Goal: Task Accomplishment & Management: Complete application form

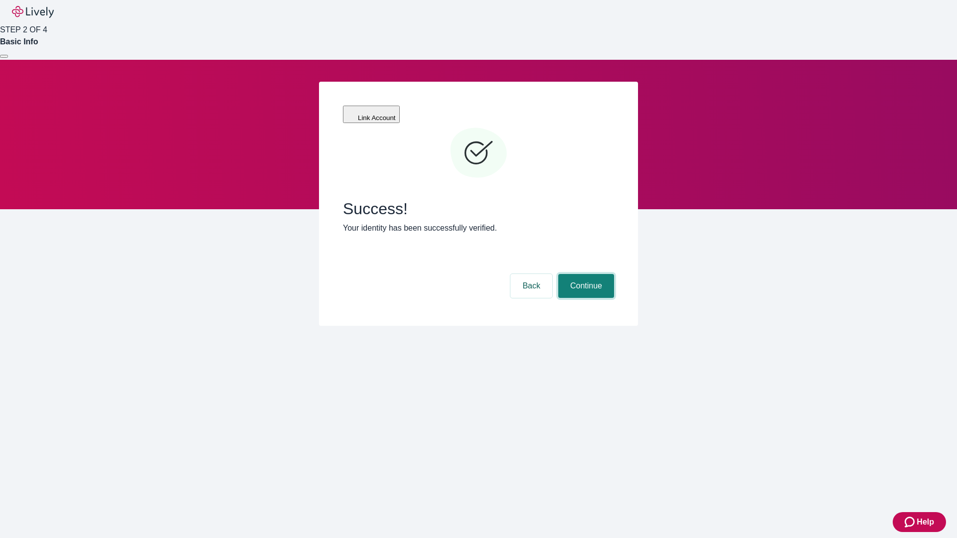
click at [585, 274] on button "Continue" at bounding box center [586, 286] width 56 height 24
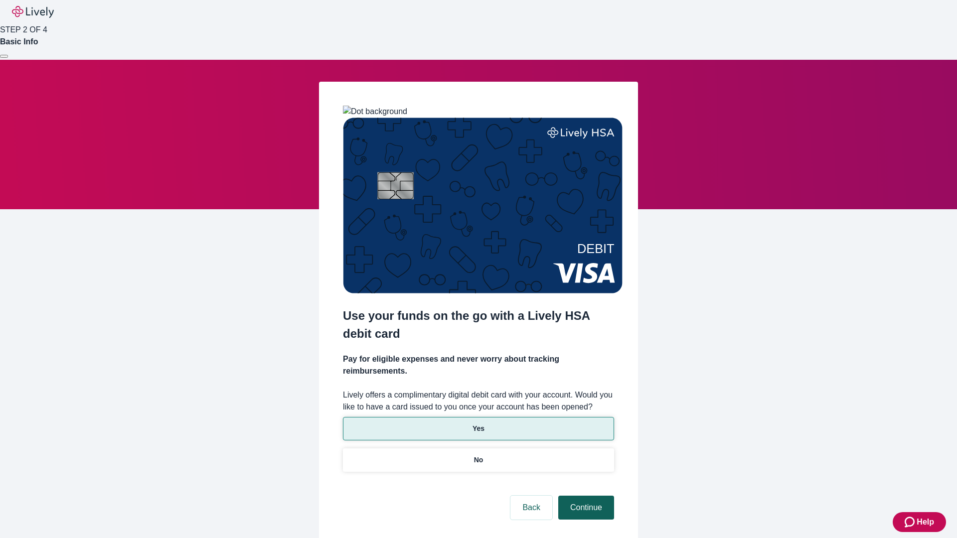
click at [478, 424] on p "Yes" at bounding box center [478, 429] width 12 height 10
click at [585, 496] on button "Continue" at bounding box center [586, 508] width 56 height 24
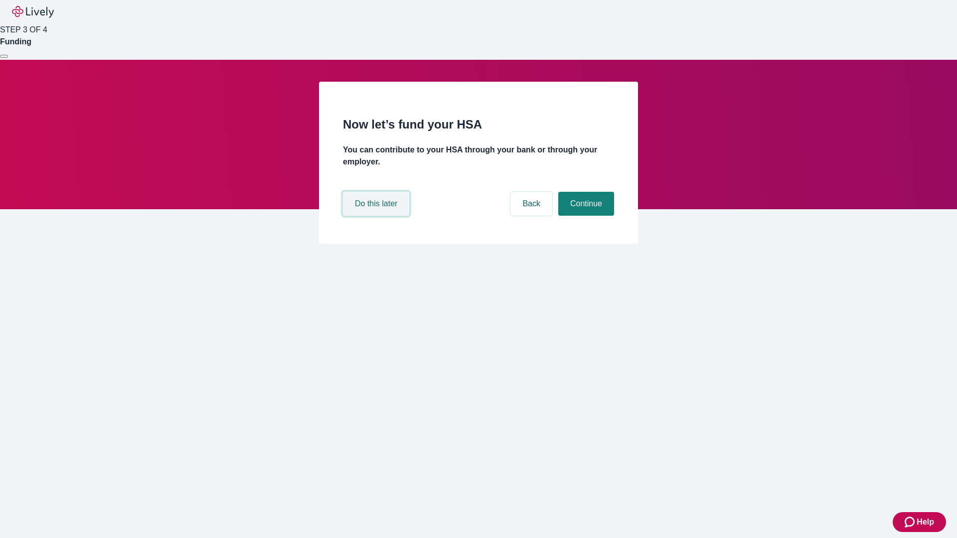
click at [377, 216] on button "Do this later" at bounding box center [376, 204] width 66 height 24
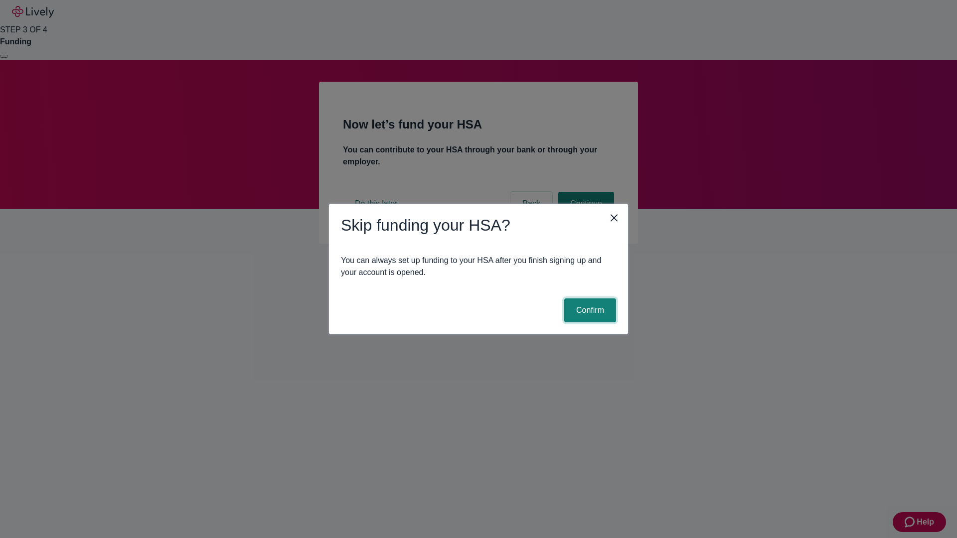
click at [589, 310] on button "Confirm" at bounding box center [590, 311] width 52 height 24
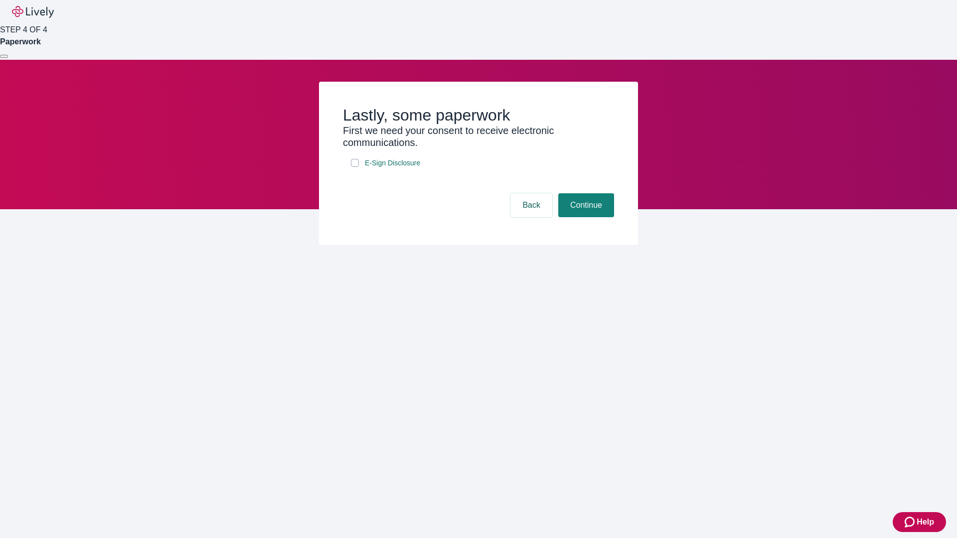
click at [355, 167] on input "E-Sign Disclosure" at bounding box center [355, 163] width 8 height 8
checkbox input "true"
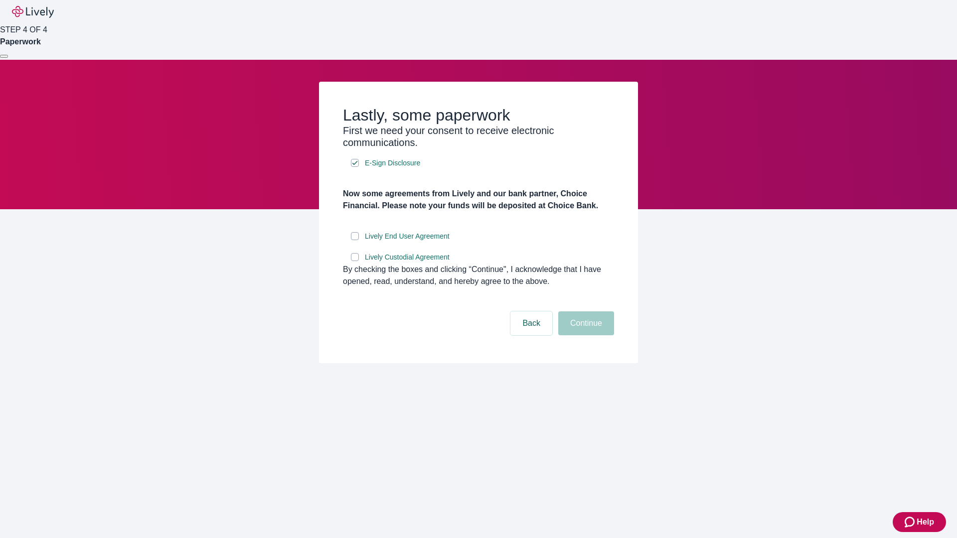
click at [355, 240] on input "Lively End User Agreement" at bounding box center [355, 236] width 8 height 8
checkbox input "true"
click at [355, 261] on input "Lively Custodial Agreement" at bounding box center [355, 257] width 8 height 8
checkbox input "true"
click at [585, 335] on button "Continue" at bounding box center [586, 323] width 56 height 24
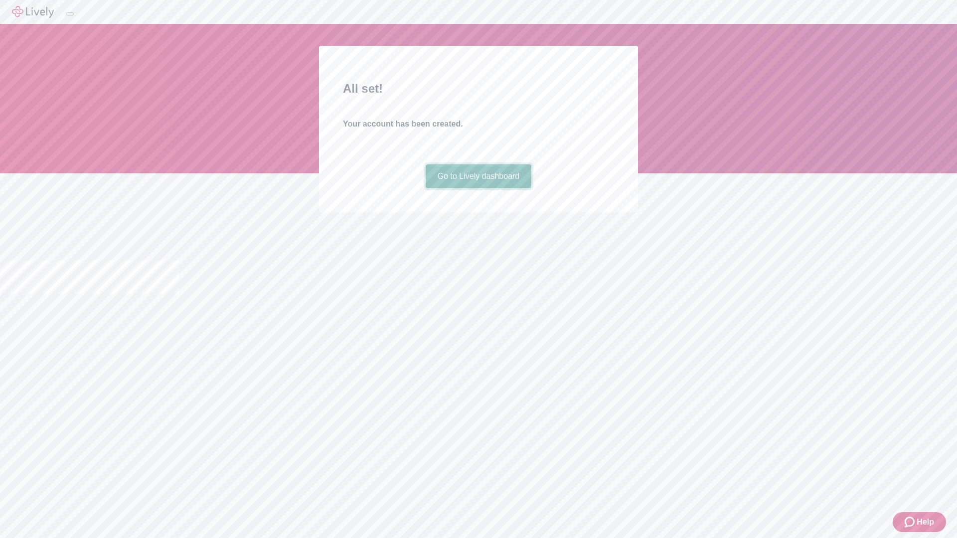
click at [478, 188] on link "Go to Lively dashboard" at bounding box center [479, 176] width 106 height 24
